Goal: Information Seeking & Learning: Learn about a topic

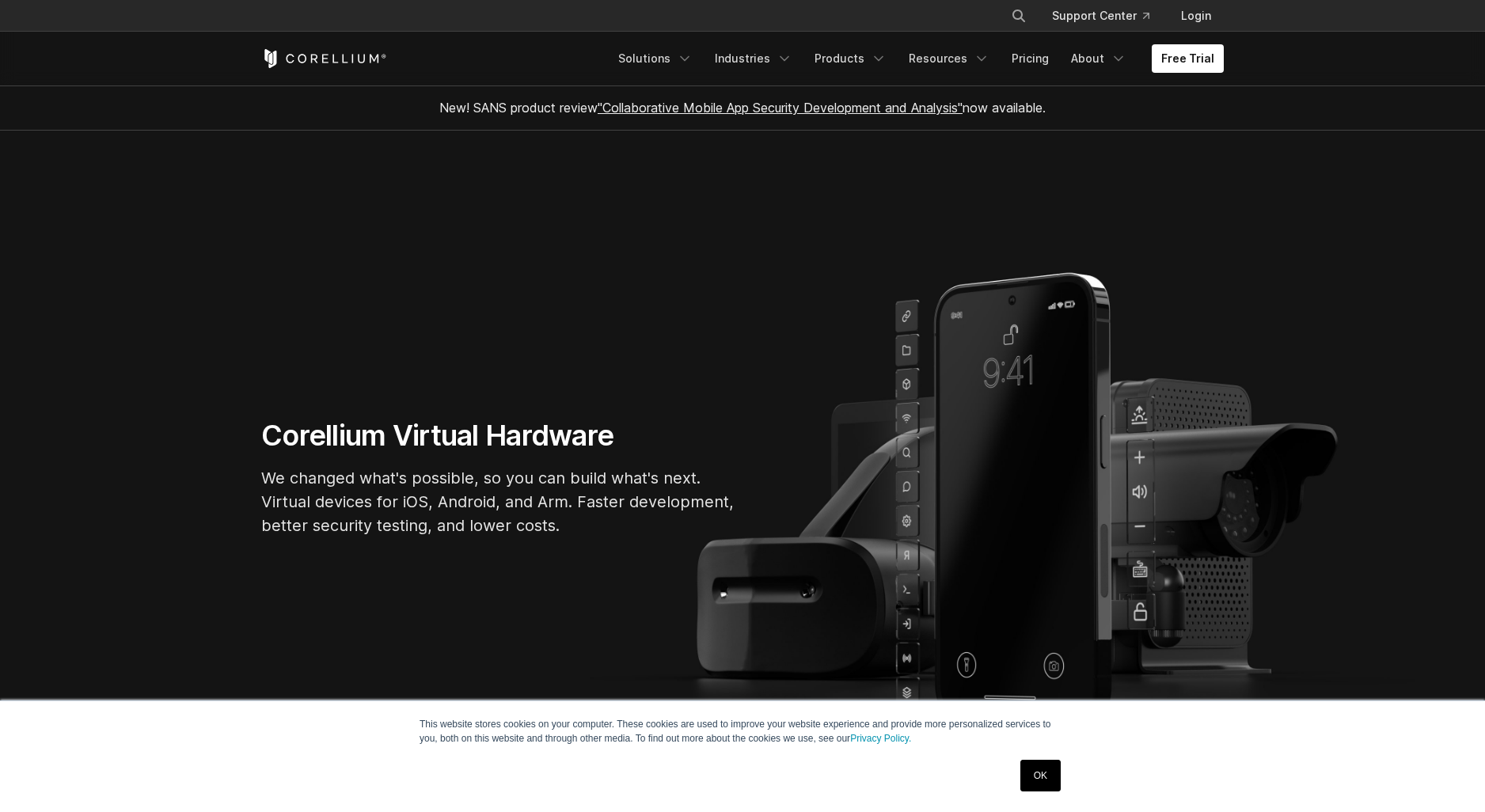
click at [1029, 768] on link "OK" at bounding box center [1040, 776] width 40 height 32
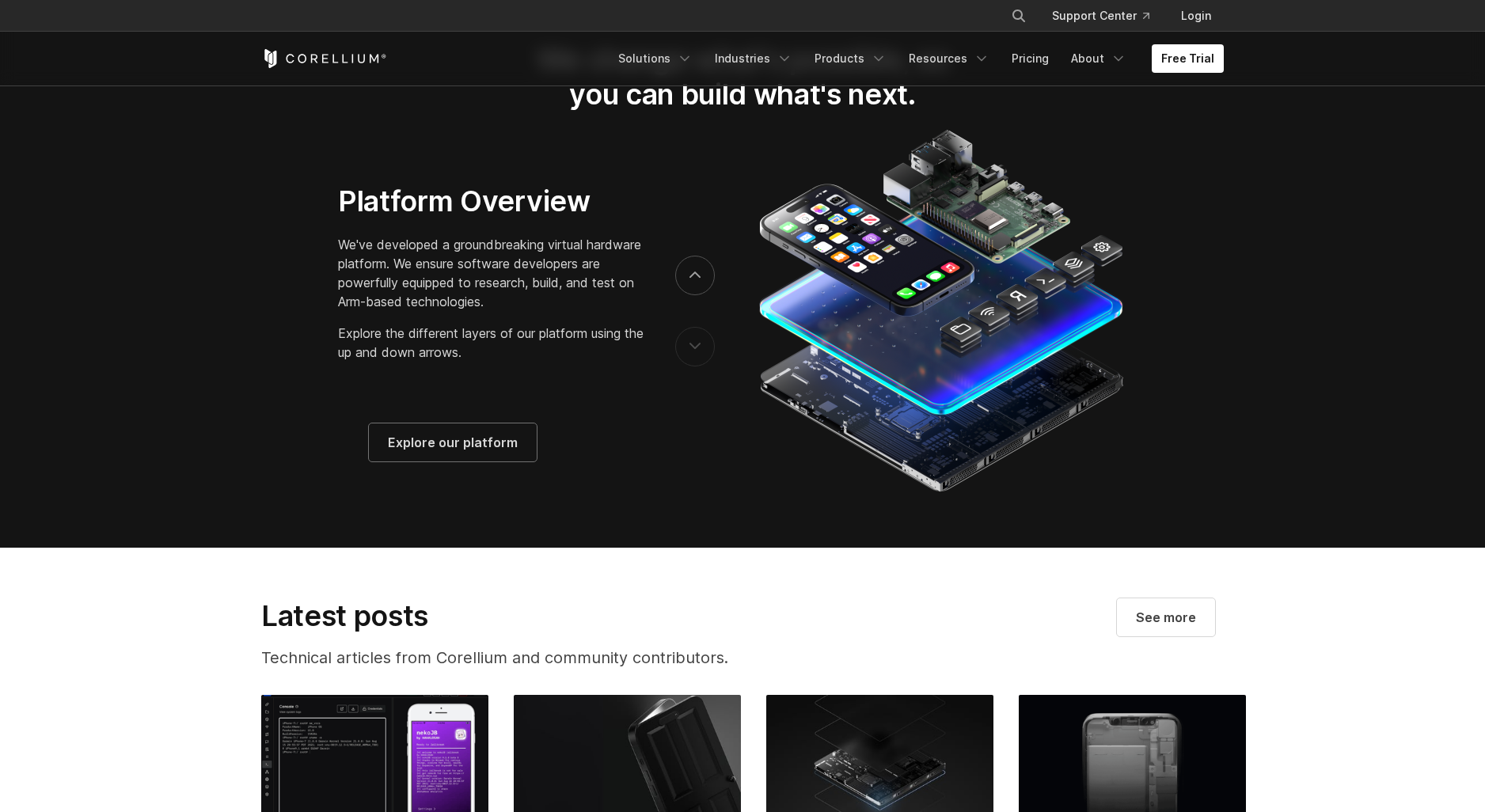
scroll to position [3300, 0]
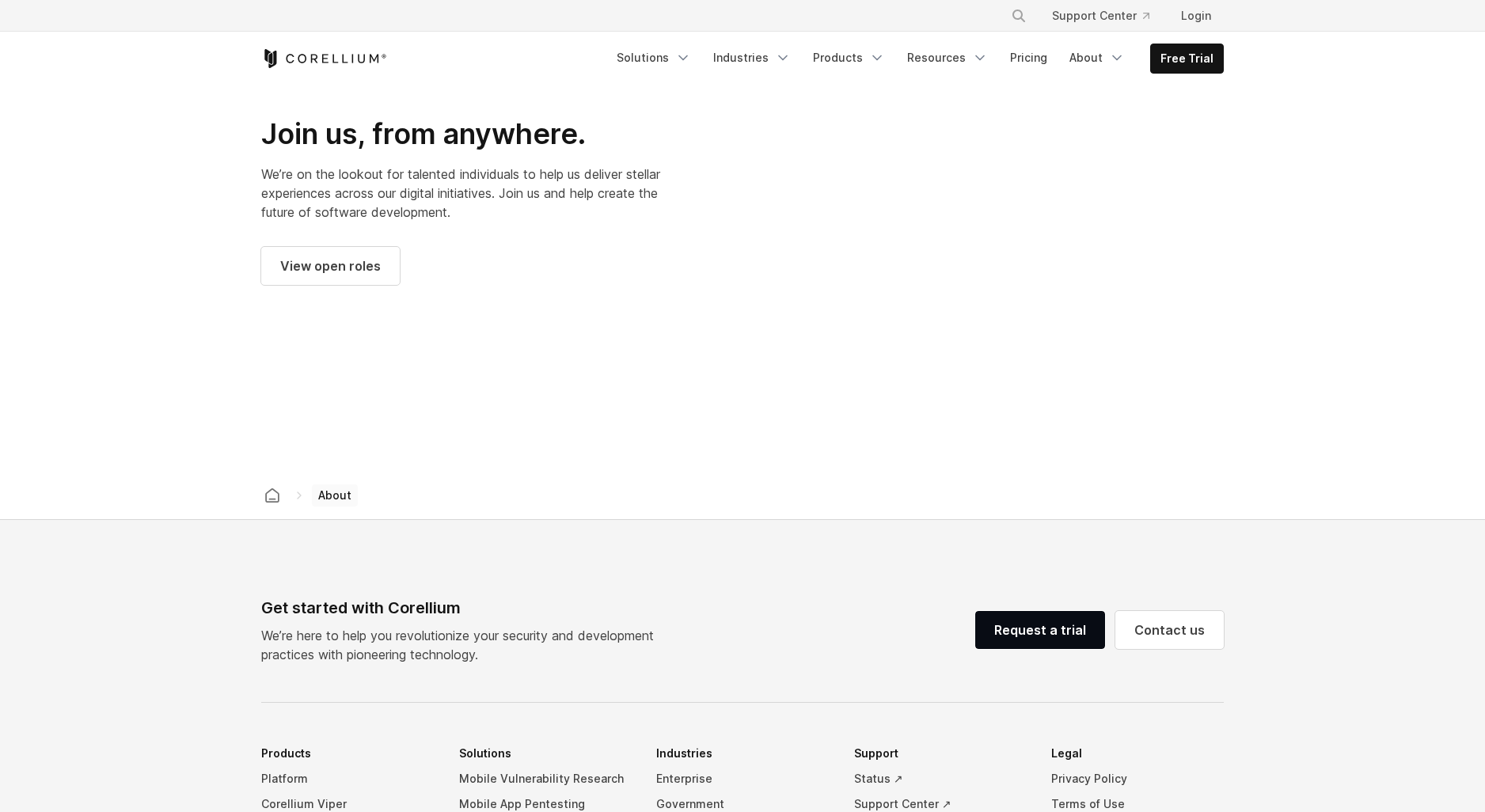
scroll to position [2212, 0]
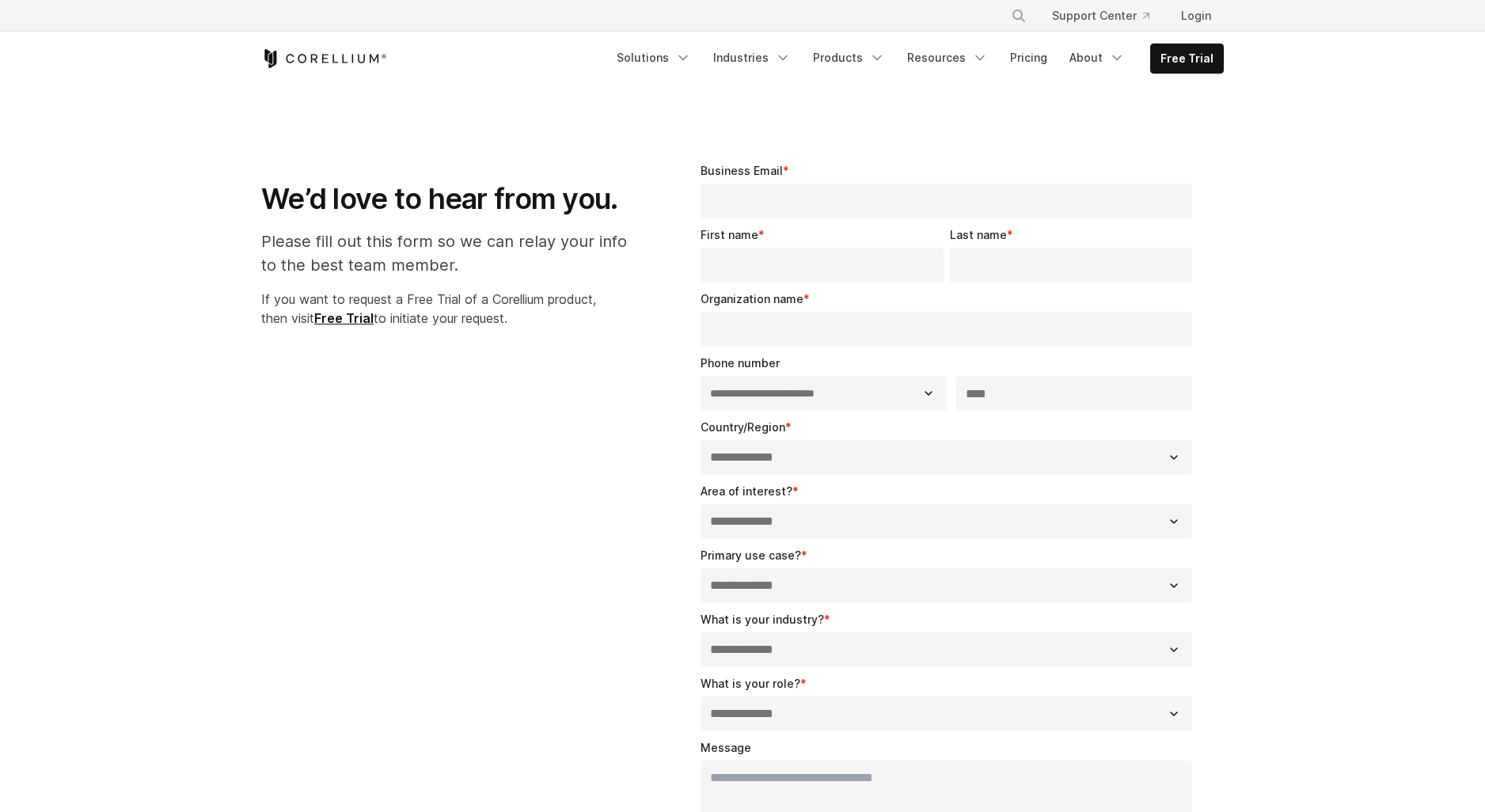
select select "**"
click at [1124, 58] on link "About" at bounding box center [1097, 58] width 75 height 28
click at [1115, 128] on p "Learn about our story and our mission." at bounding box center [1123, 140] width 158 height 32
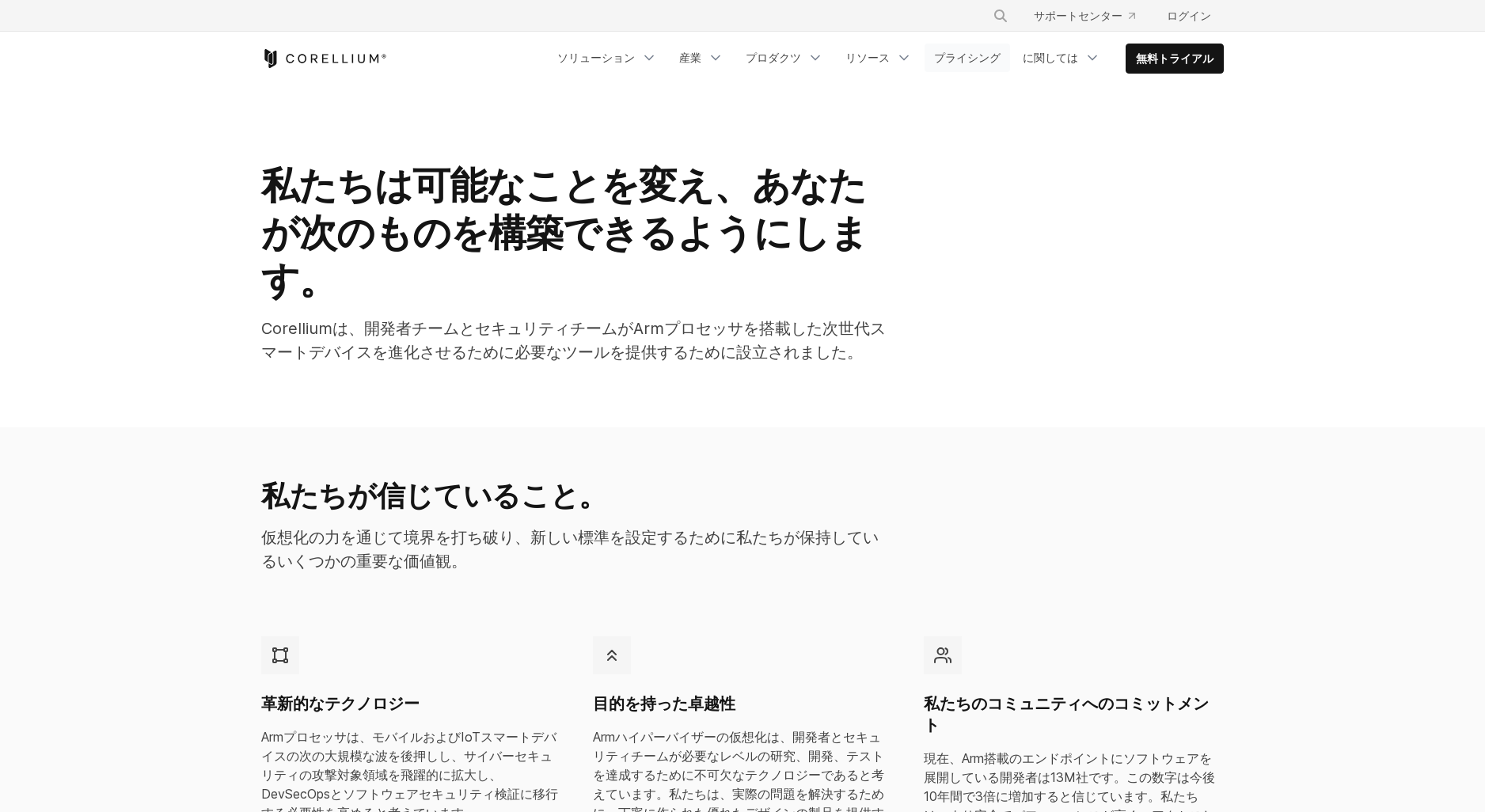
click at [1010, 56] on link "プライシング" at bounding box center [967, 58] width 86 height 28
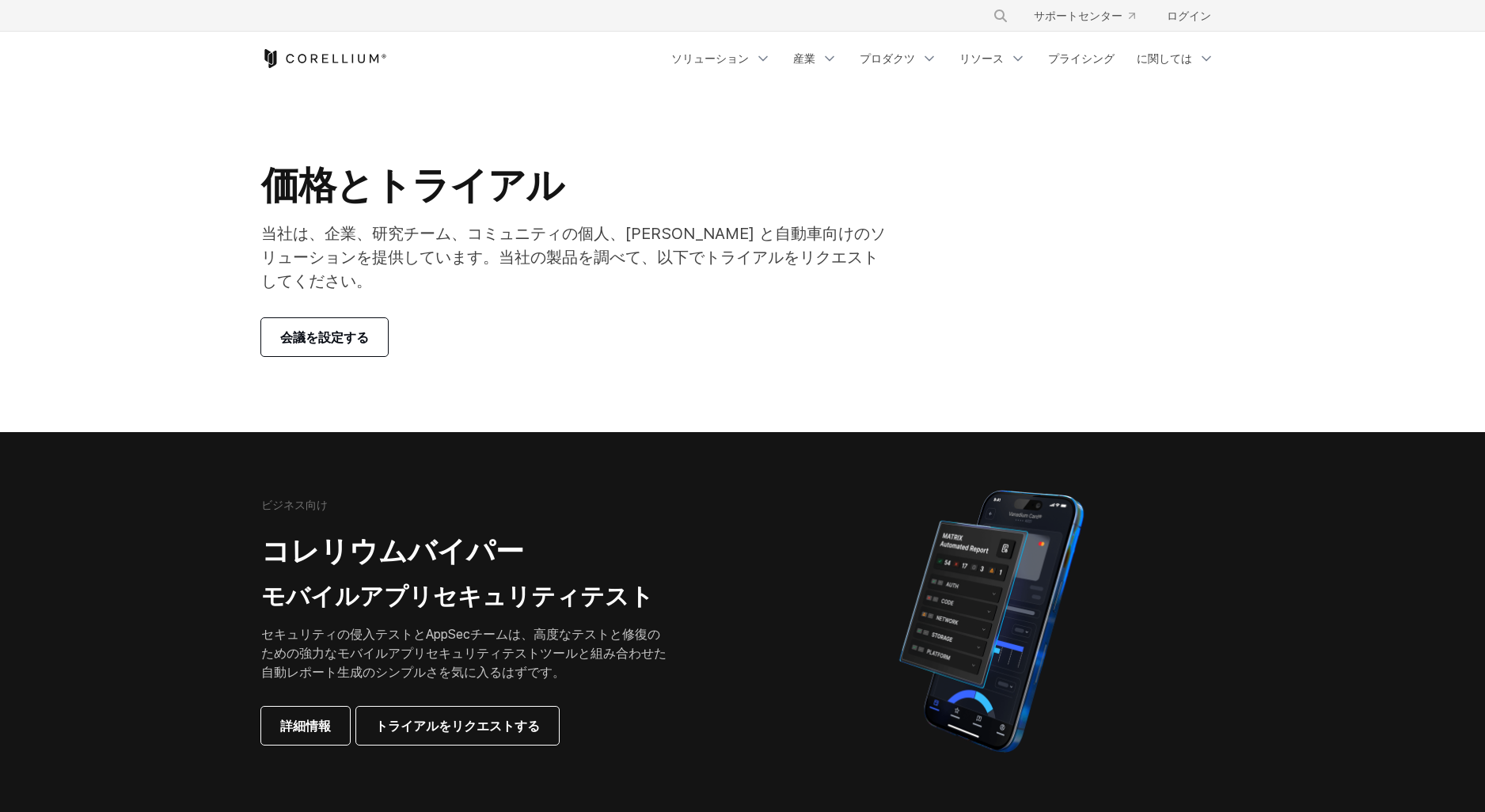
scroll to position [21, 0]
